Goal: Check status: Check status

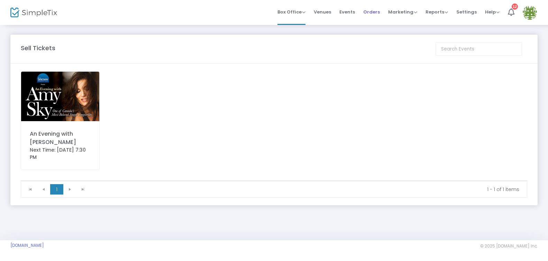
click at [373, 10] on span "Orders" at bounding box center [372, 12] width 17 height 18
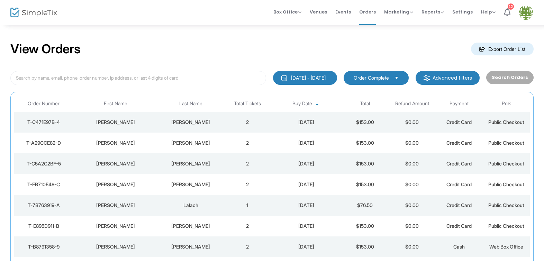
drag, startPoint x: 104, startPoint y: 60, endPoint x: 101, endPoint y: 65, distance: 5.8
click at [104, 60] on div "View Orders Export Order List" at bounding box center [272, 49] width 524 height 29
click at [110, 120] on div "[PERSON_NAME]" at bounding box center [115, 122] width 81 height 7
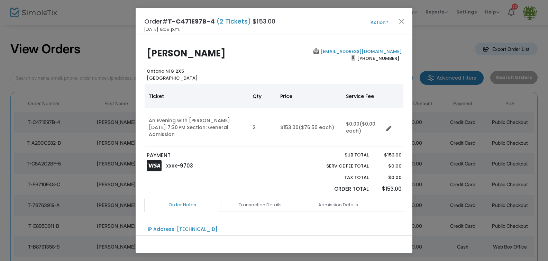
drag, startPoint x: 168, startPoint y: 20, endPoint x: 216, endPoint y: 19, distance: 47.4
click at [216, 19] on h4 "Order# T-C471E97B-4 (2 Tickets) $153.00" at bounding box center [209, 21] width 131 height 9
copy h4 "T-C471E97B-4"
drag, startPoint x: 361, startPoint y: 57, endPoint x: 395, endPoint y: 55, distance: 34.7
click at [395, 55] on span "[PHONE_NUMBER]" at bounding box center [378, 58] width 47 height 11
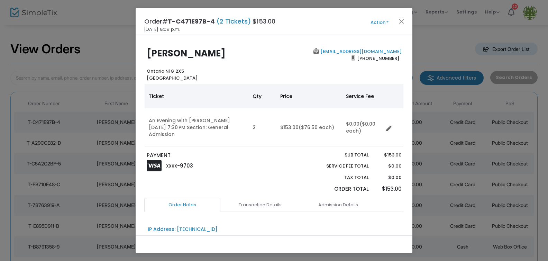
copy span "[PHONE_NUMBER]"
drag, startPoint x: 400, startPoint y: 50, endPoint x: 349, endPoint y: 52, distance: 50.9
click at [338, 52] on div "[EMAIL_ADDRESS][DOMAIN_NAME] [PHONE_NUMBER]" at bounding box center [339, 64] width 131 height 33
copy b "[EMAIL_ADDRESS][DOMAIN_NAME]"
